Goal: Navigation & Orientation: Find specific page/section

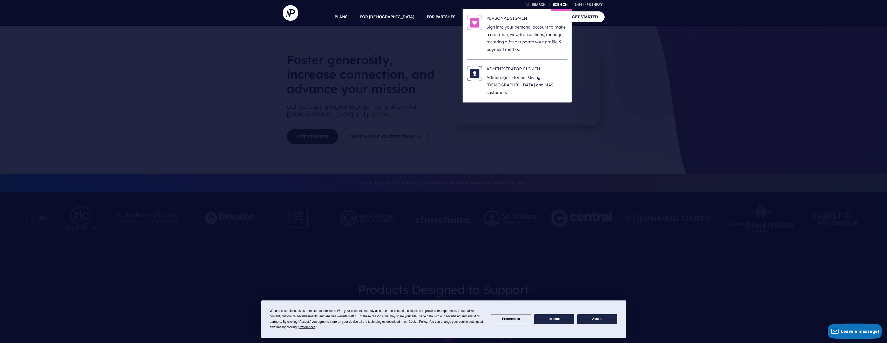
click at [564, 6] on link "SIGN IN" at bounding box center [560, 4] width 19 height 9
click at [542, 77] on p "Admin sign in for our Giving, [DEMOGRAPHIC_DATA] and MAS customers" at bounding box center [527, 85] width 81 height 22
click at [499, 68] on h6 "ADMINISTRATOR SIGN IN" at bounding box center [527, 70] width 81 height 8
